Goal: Information Seeking & Learning: Learn about a topic

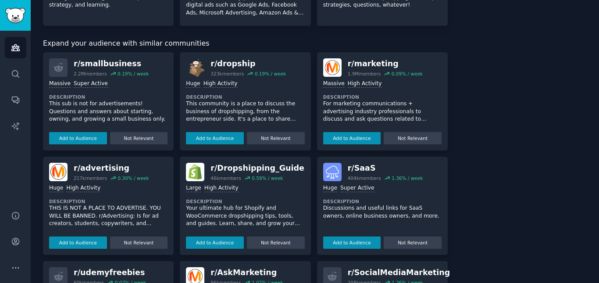
scroll to position [211, 0]
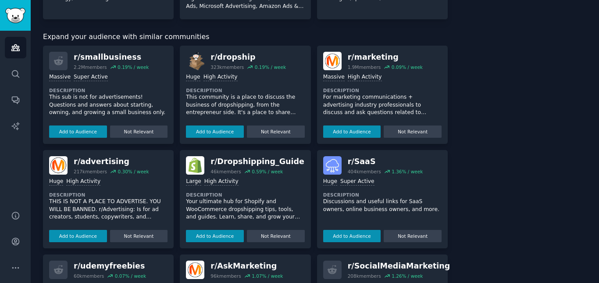
click at [99, 213] on p "THIS IS NOT A PLACE TO ADVERTISE. YOU WILL BE BANNED. r/Advertising: Is for ad …" at bounding box center [108, 209] width 118 height 23
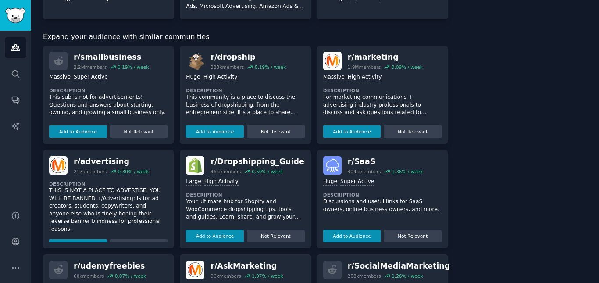
scroll to position [13, 0]
click at [150, 213] on p "THIS IS NOT A PLACE TO ADVERTISE. YOU WILL BE BANNED. r/Advertising: Is for ad …" at bounding box center [108, 208] width 118 height 46
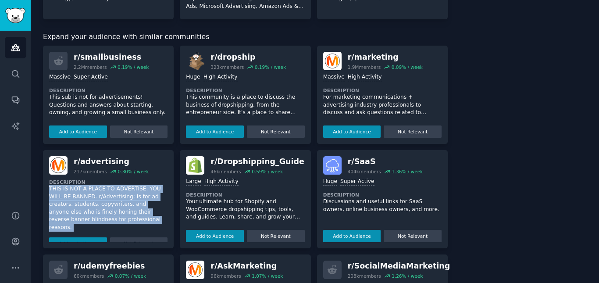
click at [150, 213] on p "THIS IS NOT A PLACE TO ADVERTISE. YOU WILL BE BANNED. r/Advertising: Is for ad …" at bounding box center [108, 208] width 118 height 46
click at [149, 207] on p "THIS IS NOT A PLACE TO ADVERTISE. YOU WILL BE BANNED. r/Advertising: Is for ad …" at bounding box center [108, 208] width 118 height 46
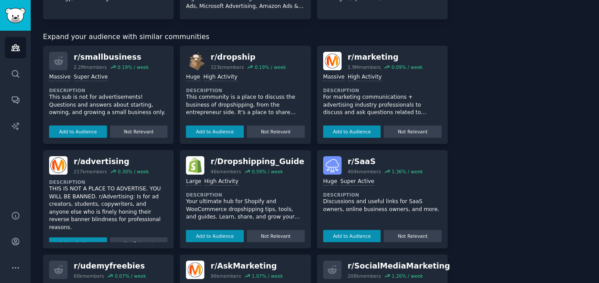
click at [149, 206] on p "THIS IS NOT A PLACE TO ADVERTISE. YOU WILL BE BANNED. r/Advertising: Is for ad …" at bounding box center [108, 208] width 118 height 46
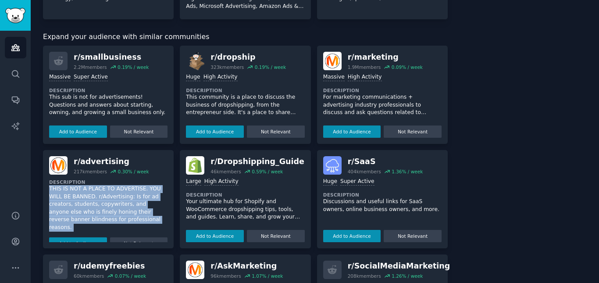
click at [149, 206] on p "THIS IS NOT A PLACE TO ADVERTISE. YOU WILL BE BANNED. r/Advertising: Is for ad …" at bounding box center [108, 208] width 118 height 46
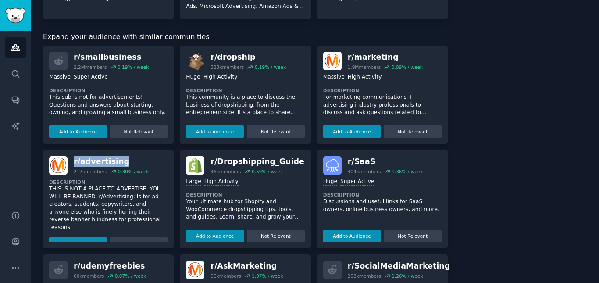
drag, startPoint x: 117, startPoint y: 162, endPoint x: 72, endPoint y: 165, distance: 44.9
click at [72, 165] on div "r/ advertising 217k members 0.30 % / week" at bounding box center [108, 165] width 118 height 18
copy div "r/ advertising"
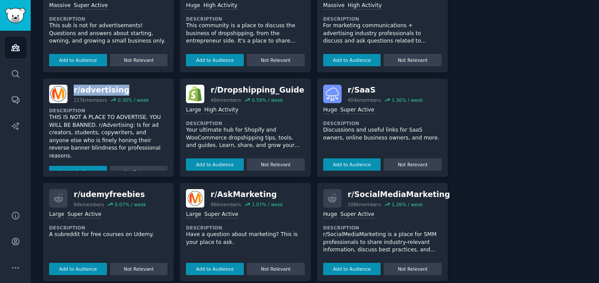
scroll to position [283, 0]
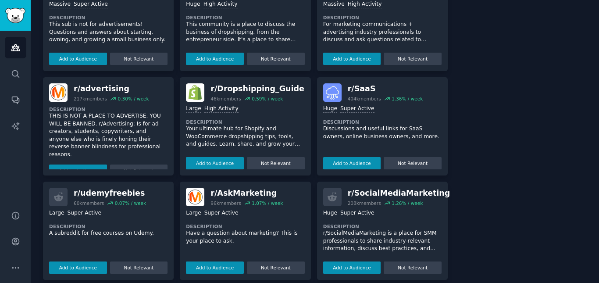
click at [486, 112] on div "About this audience Custom Audience 1.9M Members ↑ 2.3 % / month Age Size Activ…" at bounding box center [523, 75] width 127 height 618
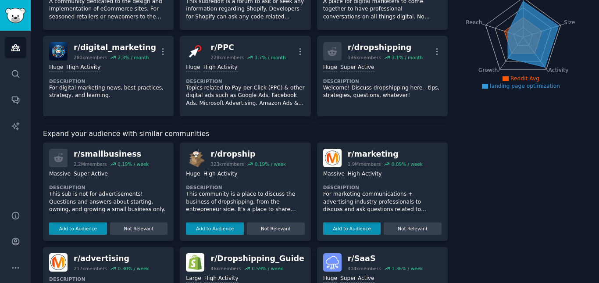
scroll to position [111, 0]
